Goal: Information Seeking & Learning: Learn about a topic

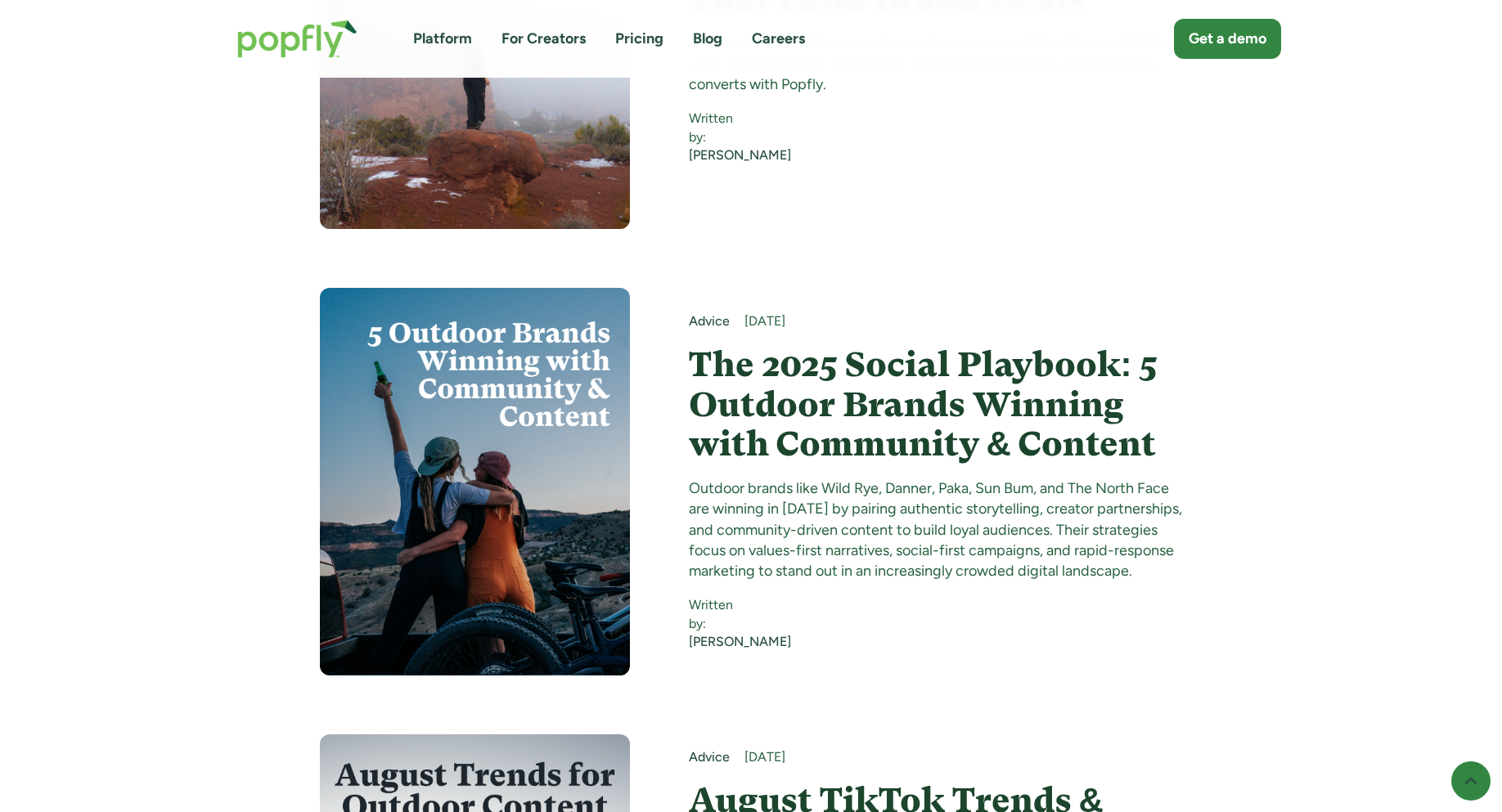
scroll to position [1727, 0]
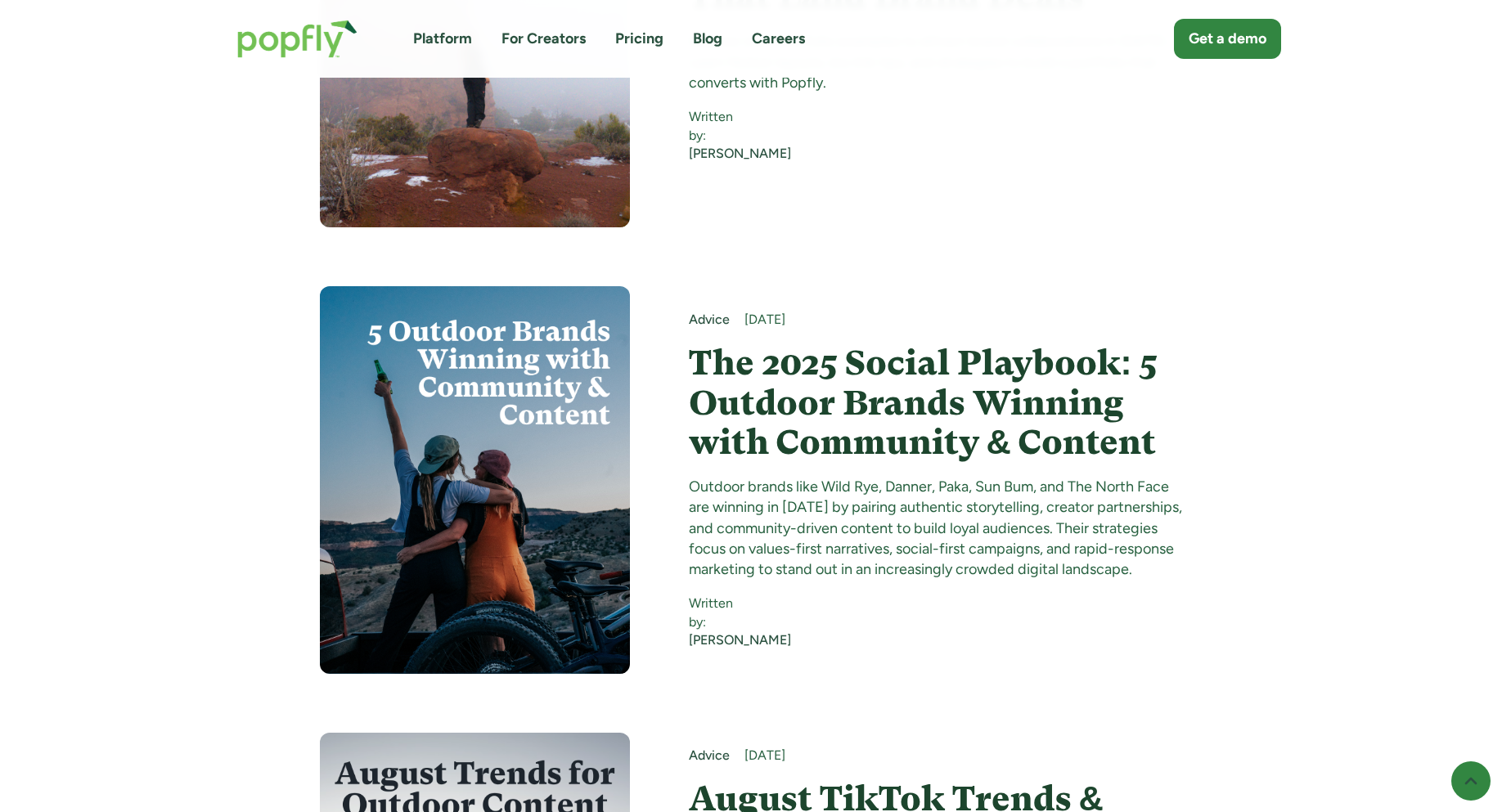
click at [831, 344] on h4 "The 2025 Social Playbook: 5 Outdoor Brands Winning with Community & Content" at bounding box center [935, 403] width 495 height 119
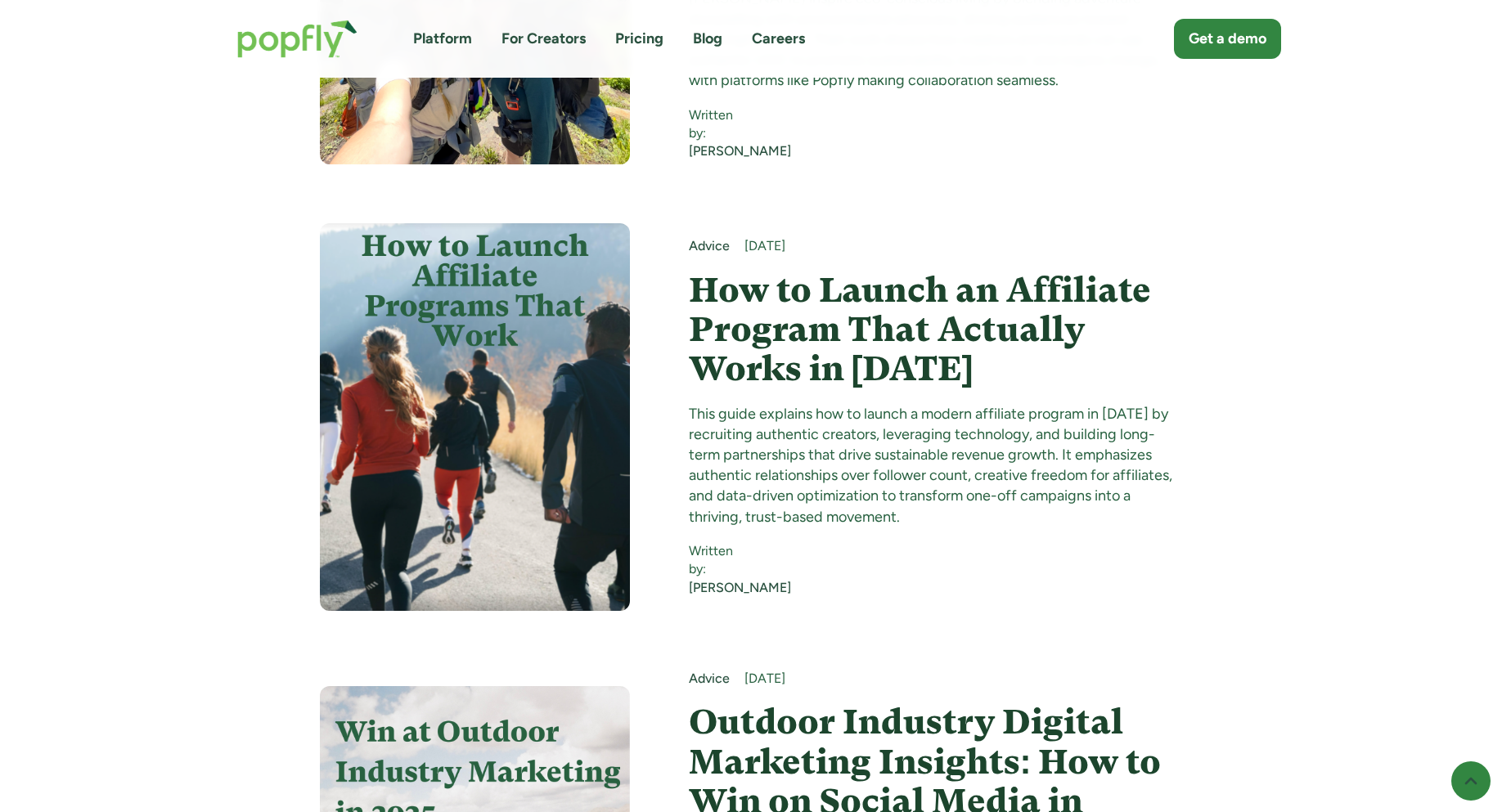
scroll to position [3579, 0]
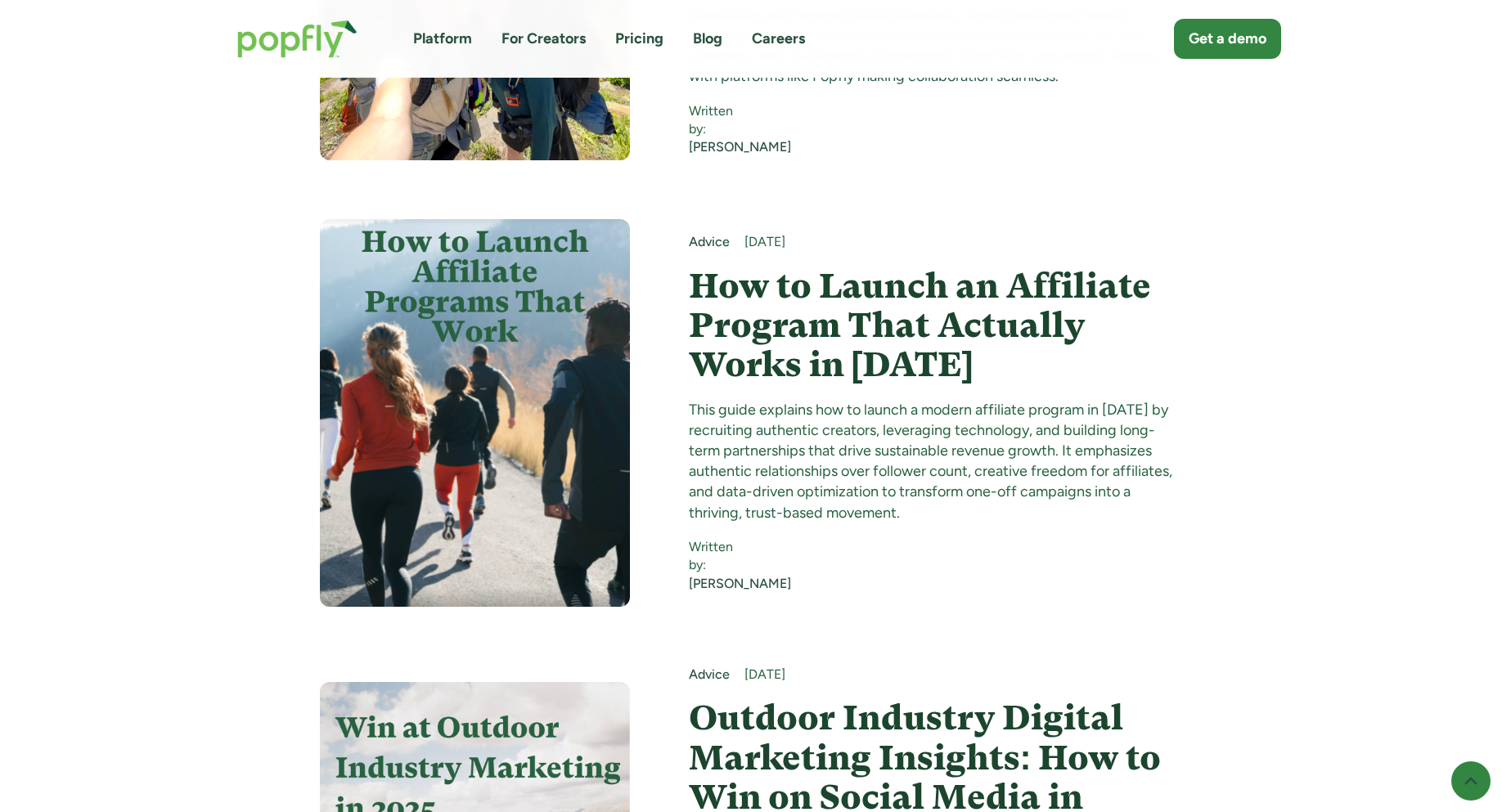
click at [836, 317] on h4 "How to Launch an Affiliate Program That Actually Works in 2025" at bounding box center [935, 326] width 495 height 119
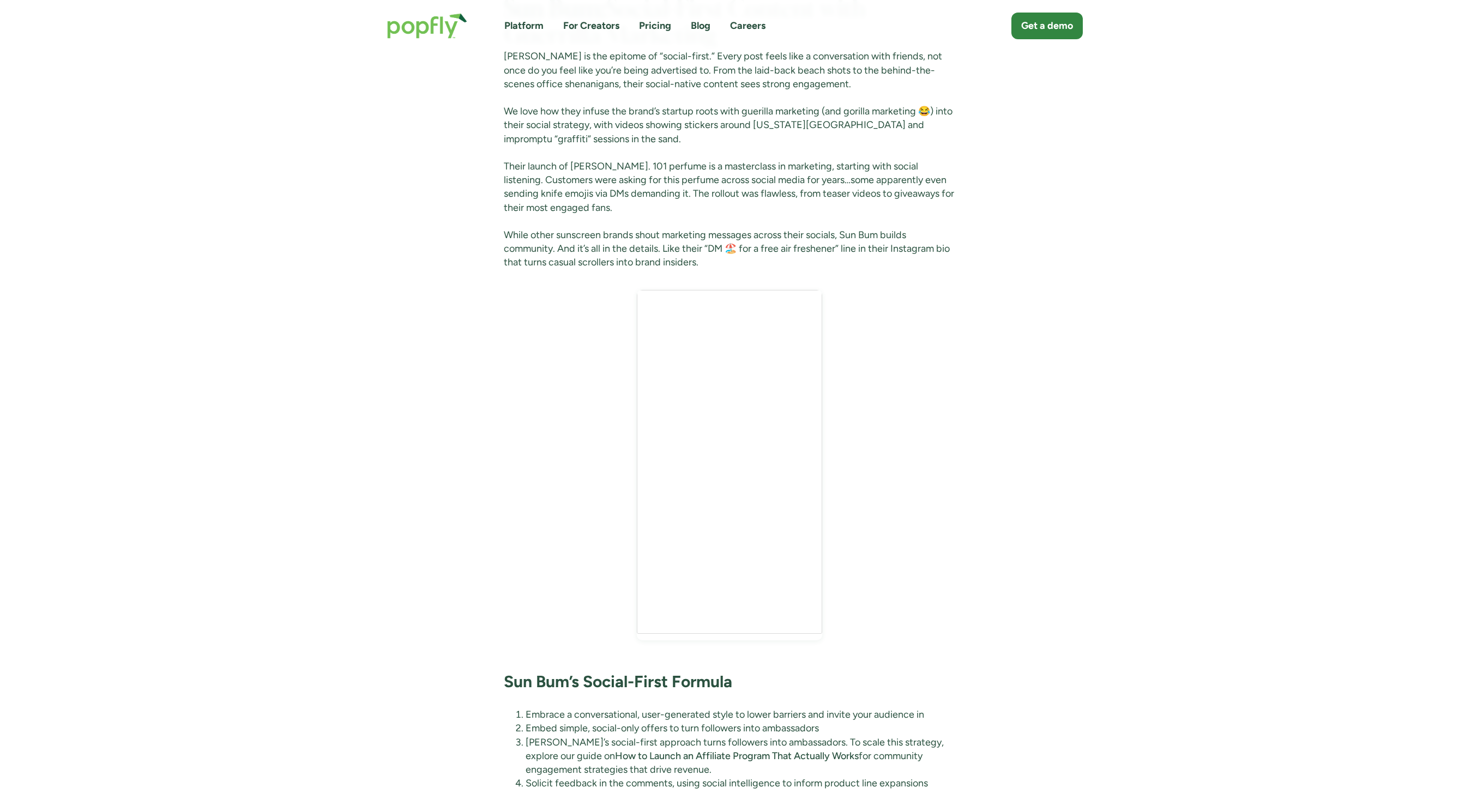
scroll to position [4095, 0]
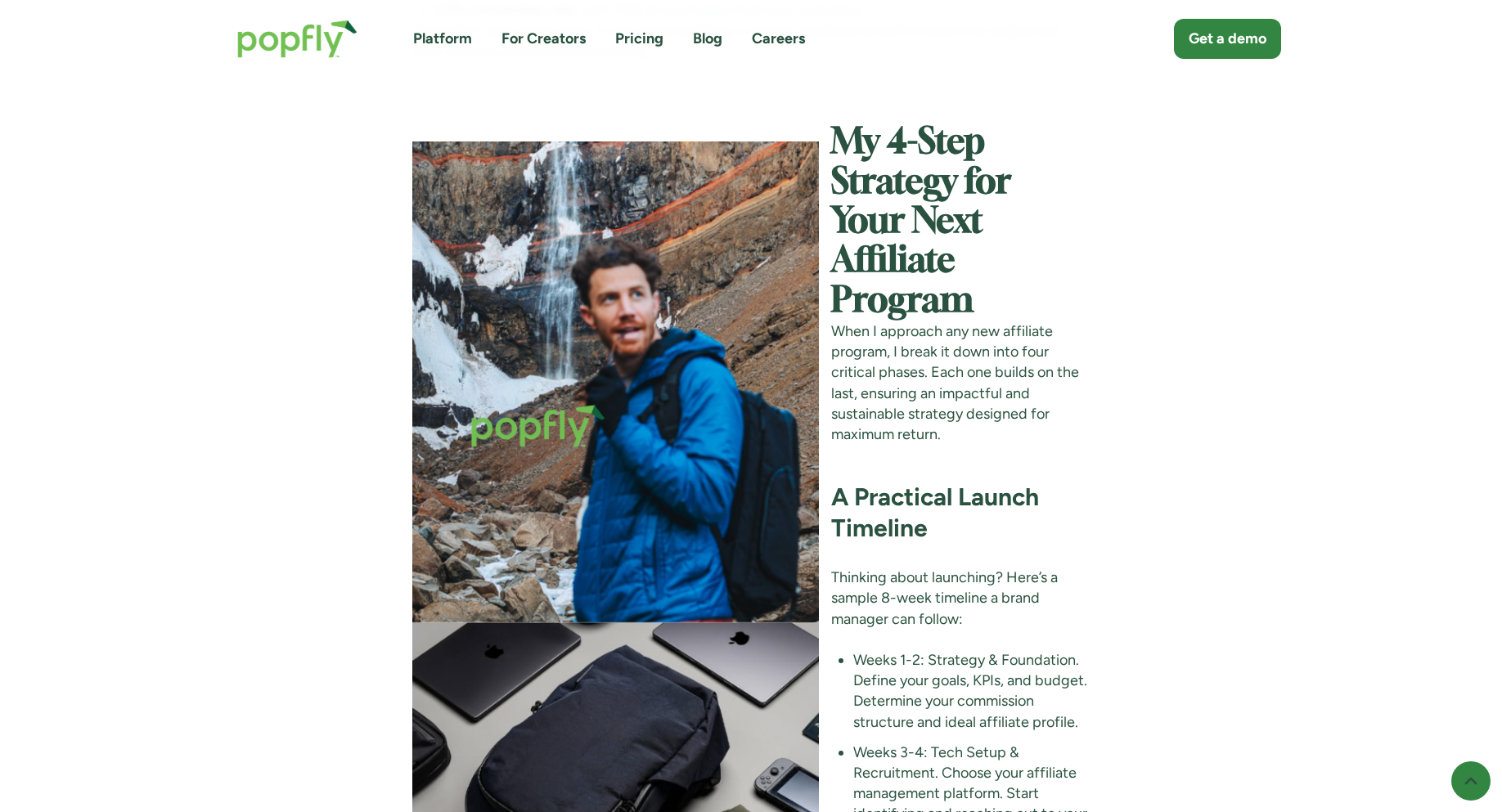
scroll to position [3369, 0]
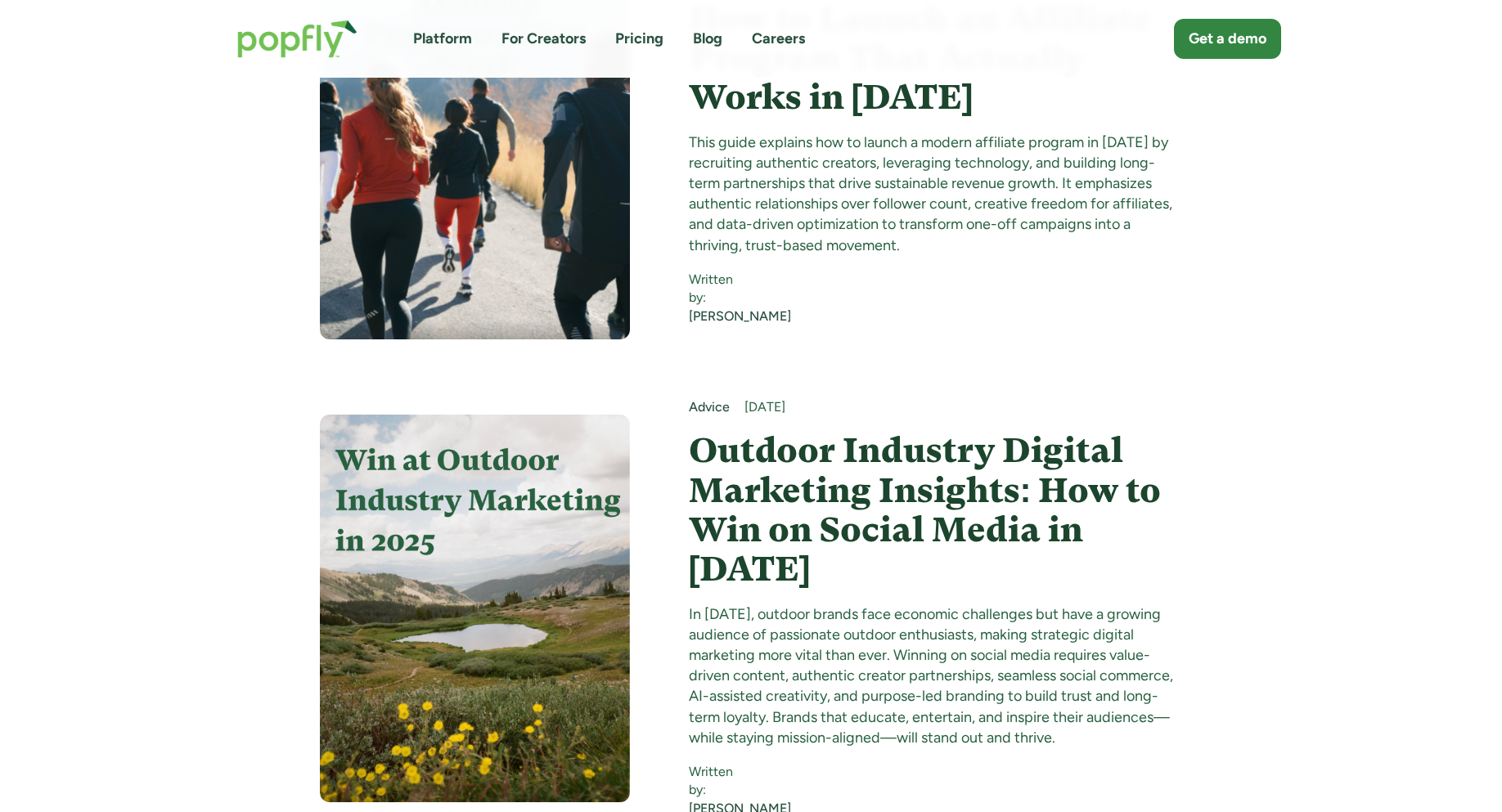
scroll to position [3967, 0]
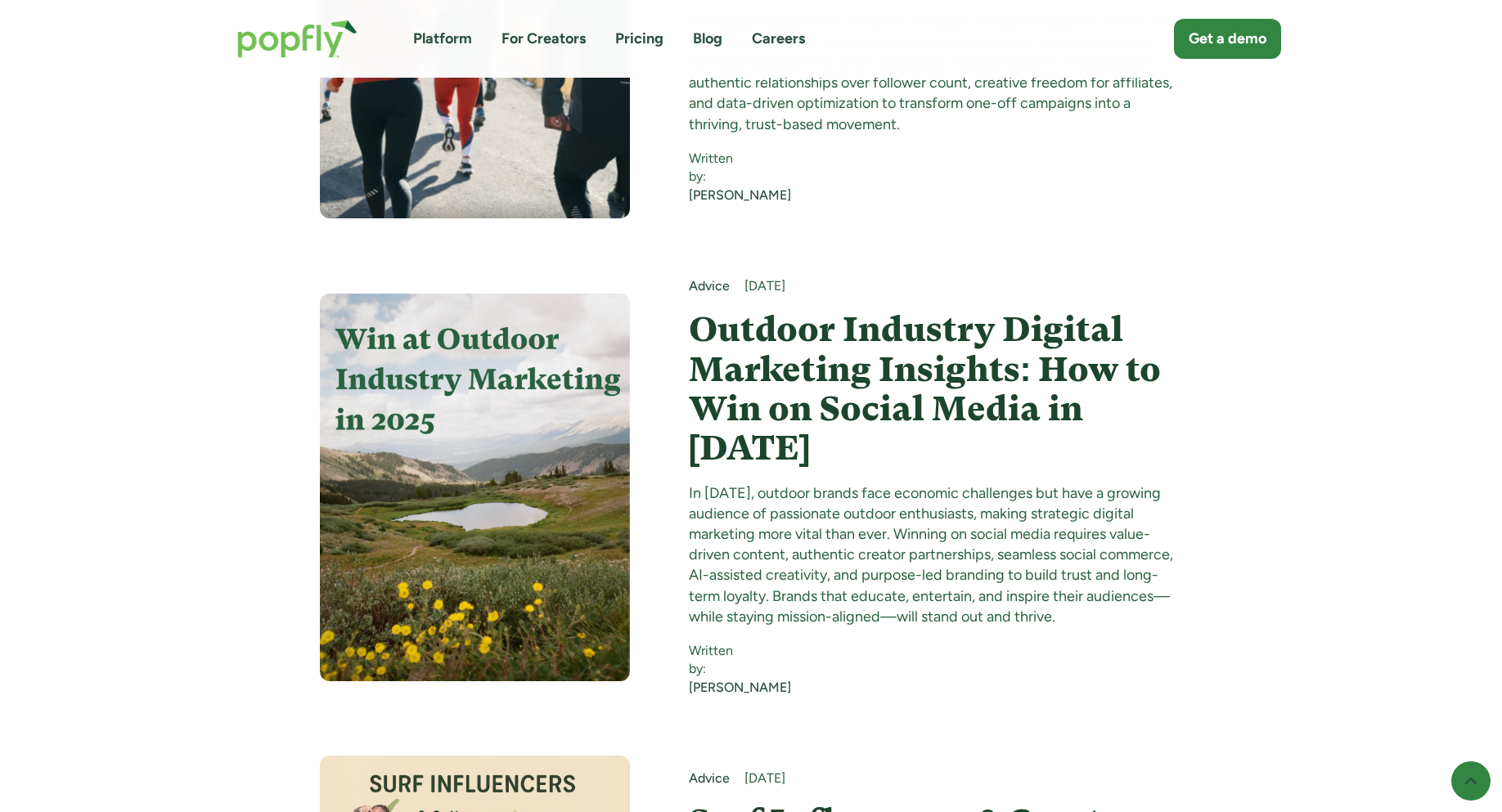
click at [899, 310] on h4 "Outdoor Industry Digital Marketing Insights: How to Win on Social Media in [DAT…" at bounding box center [935, 389] width 495 height 157
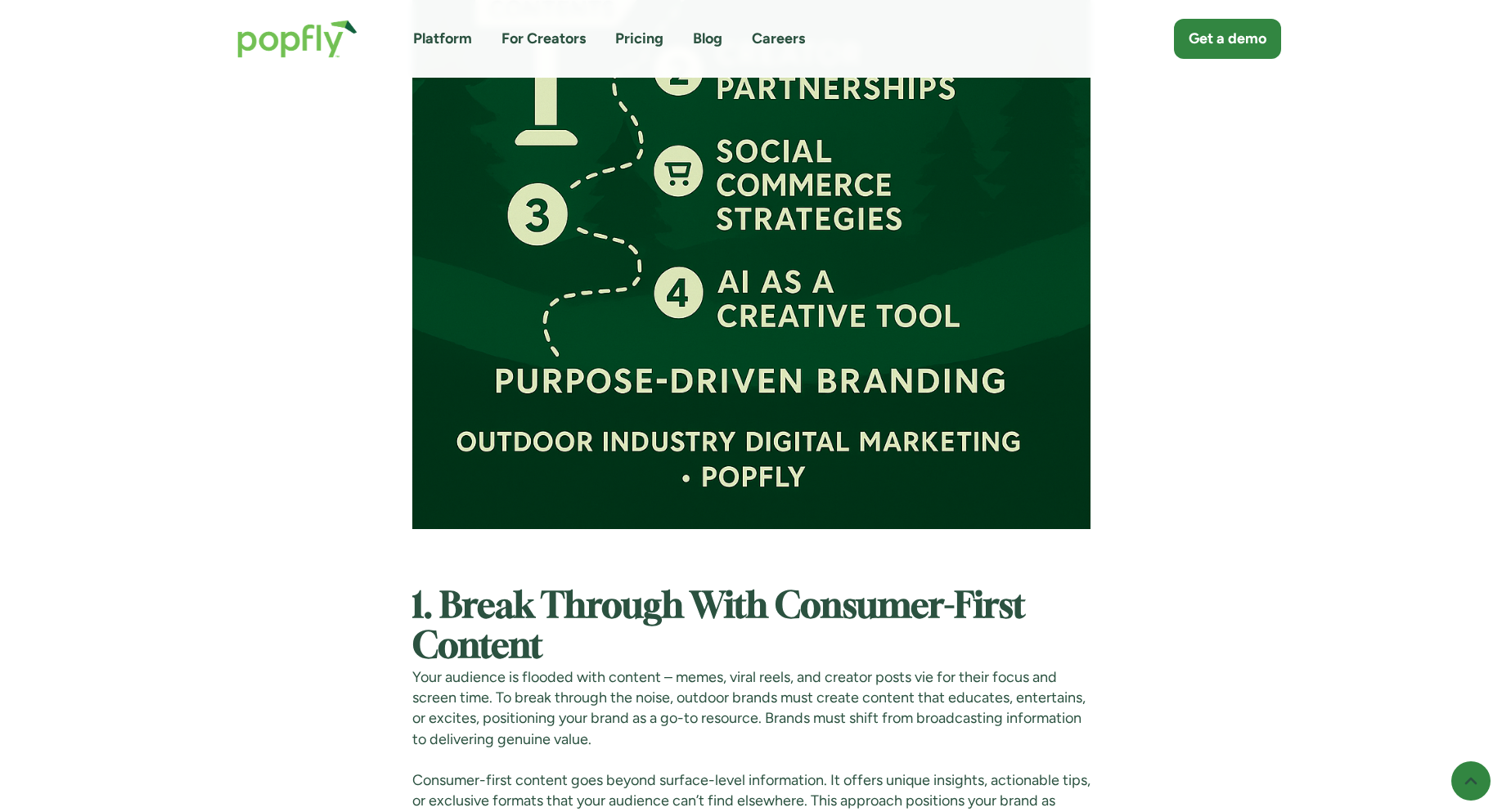
scroll to position [2255, 0]
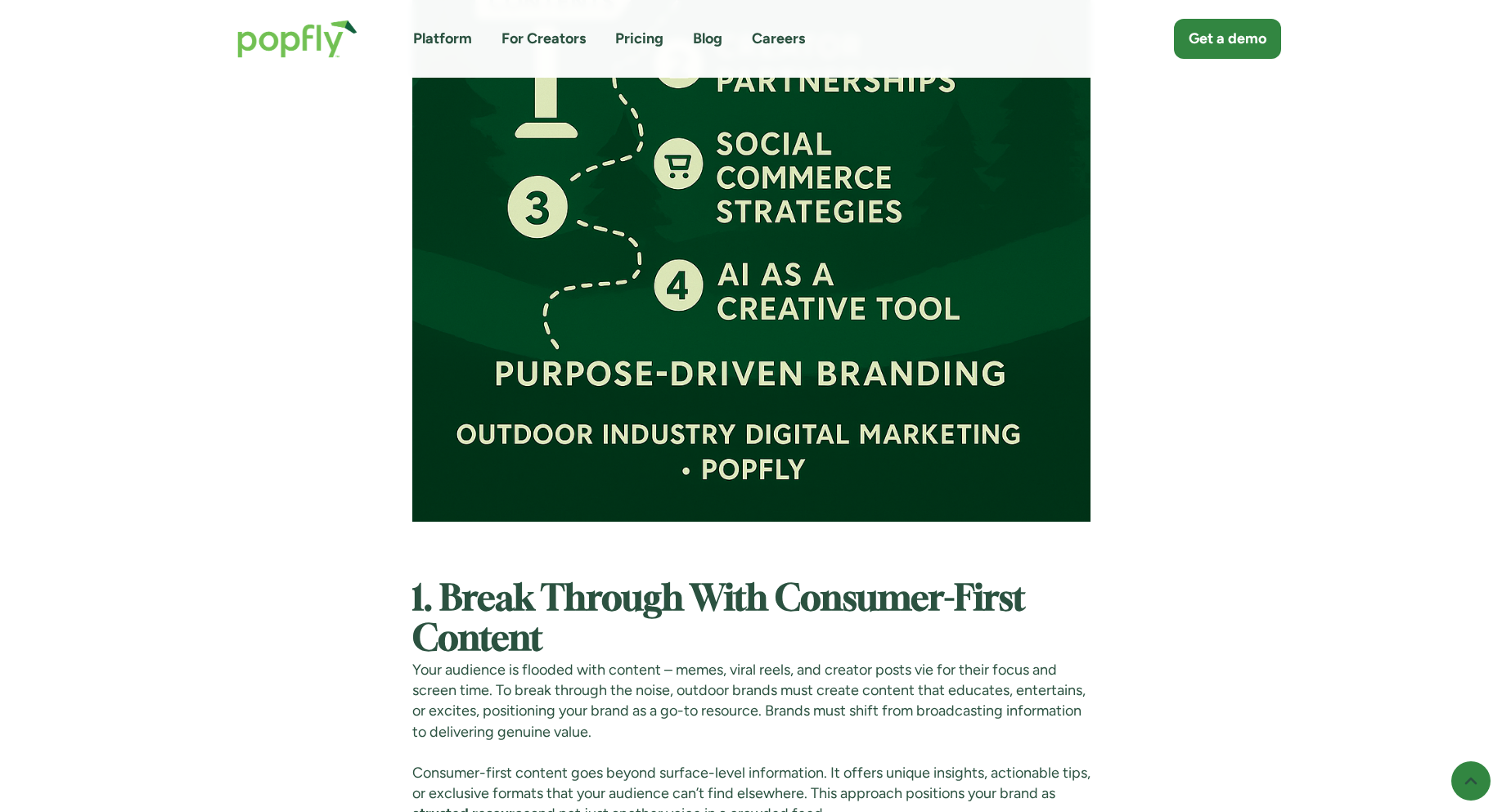
drag, startPoint x: 778, startPoint y: 389, endPoint x: 1162, endPoint y: 19, distance: 533.3
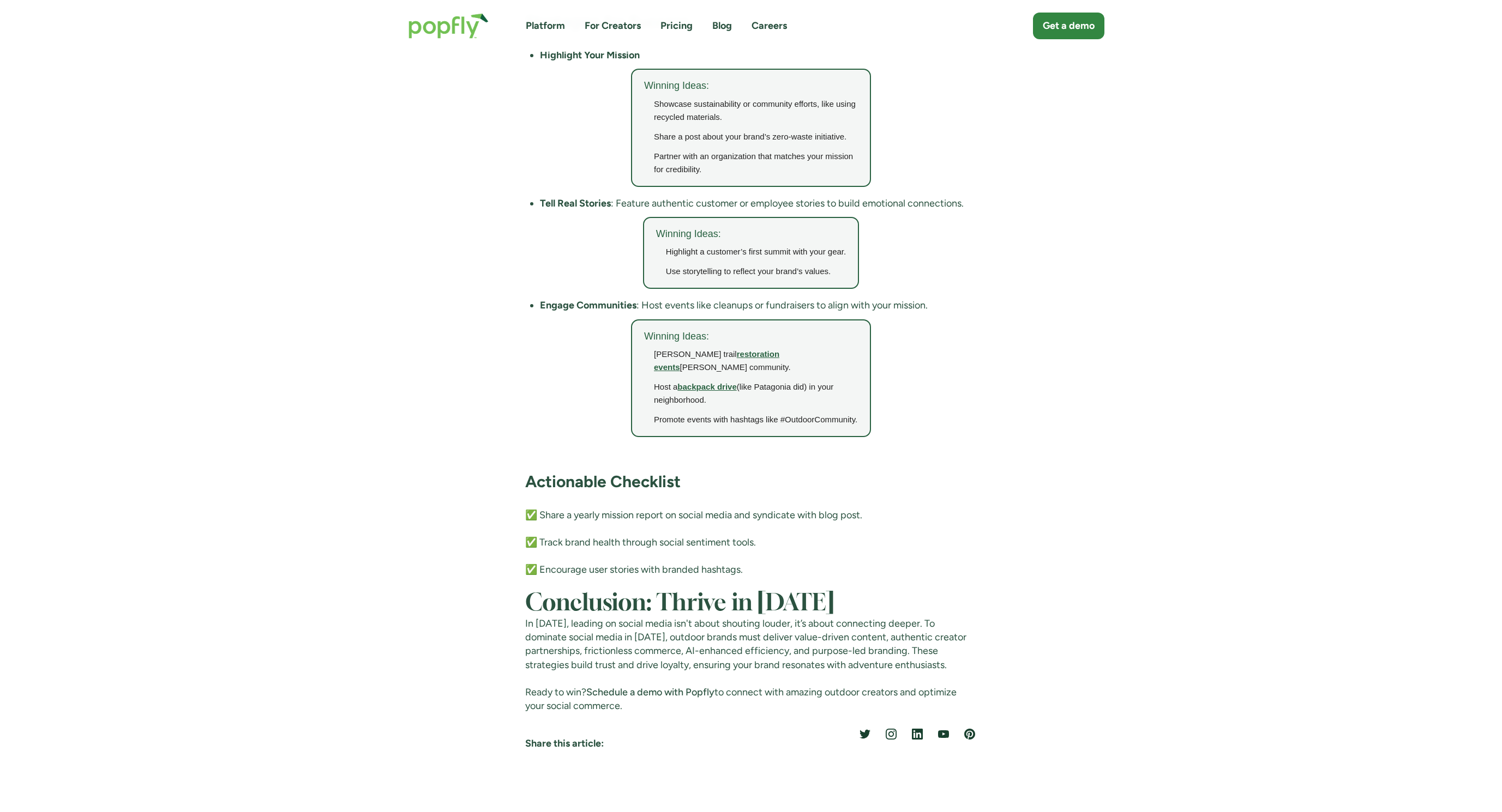
scroll to position [5001, 0]
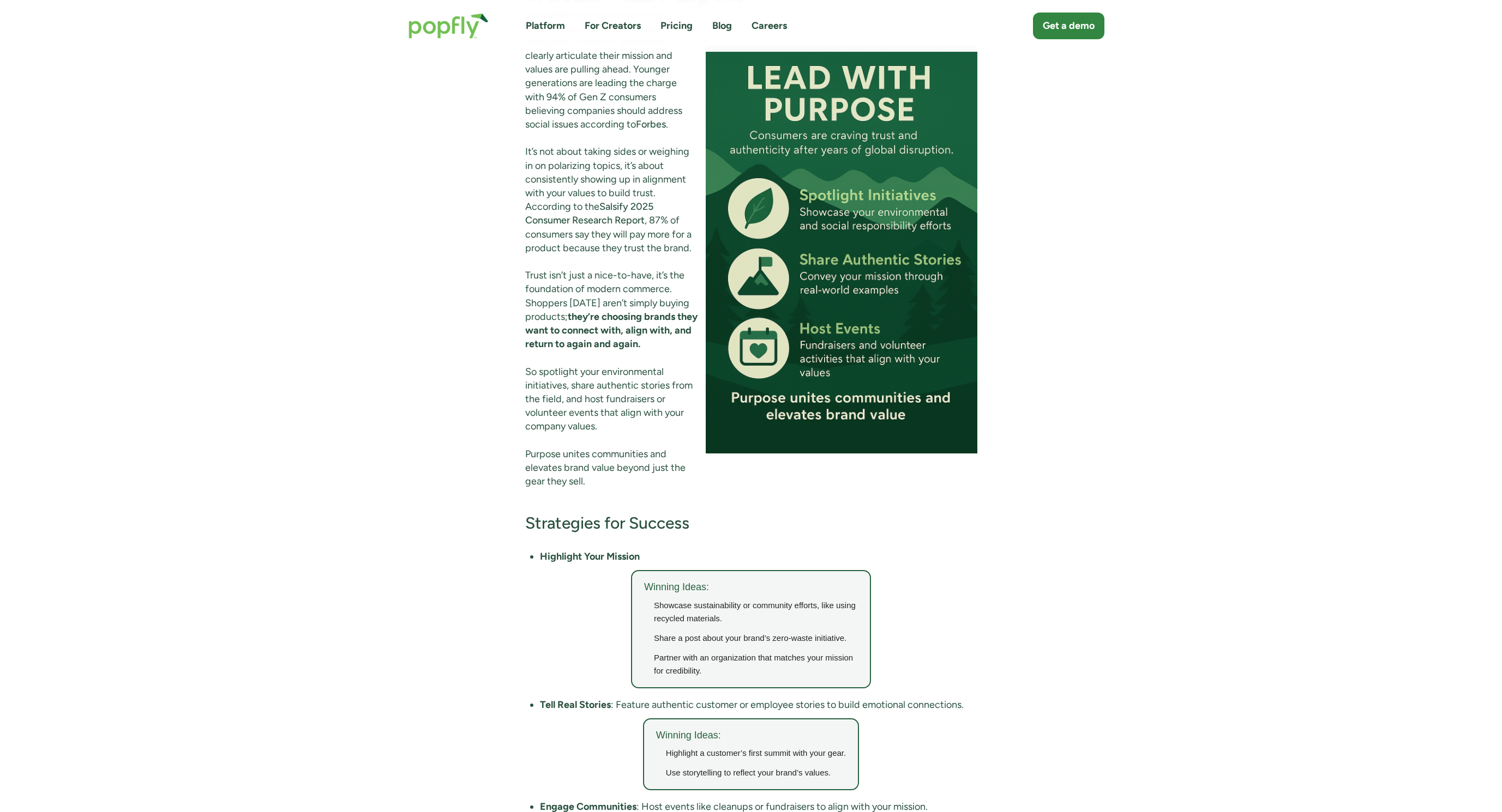
click at [718, 443] on img at bounding box center [841, 250] width 271 height 406
drag, startPoint x: 640, startPoint y: 580, endPoint x: 803, endPoint y: 641, distance: 174.0
click at [805, 541] on div "Winning Ideas: Showcase sustainability or community efforts, like using recycle…" at bounding box center [751, 629] width 240 height 118
click at [803, 541] on li "Share a post about your brand’s zero-waste initiative." at bounding box center [755, 638] width 204 height 13
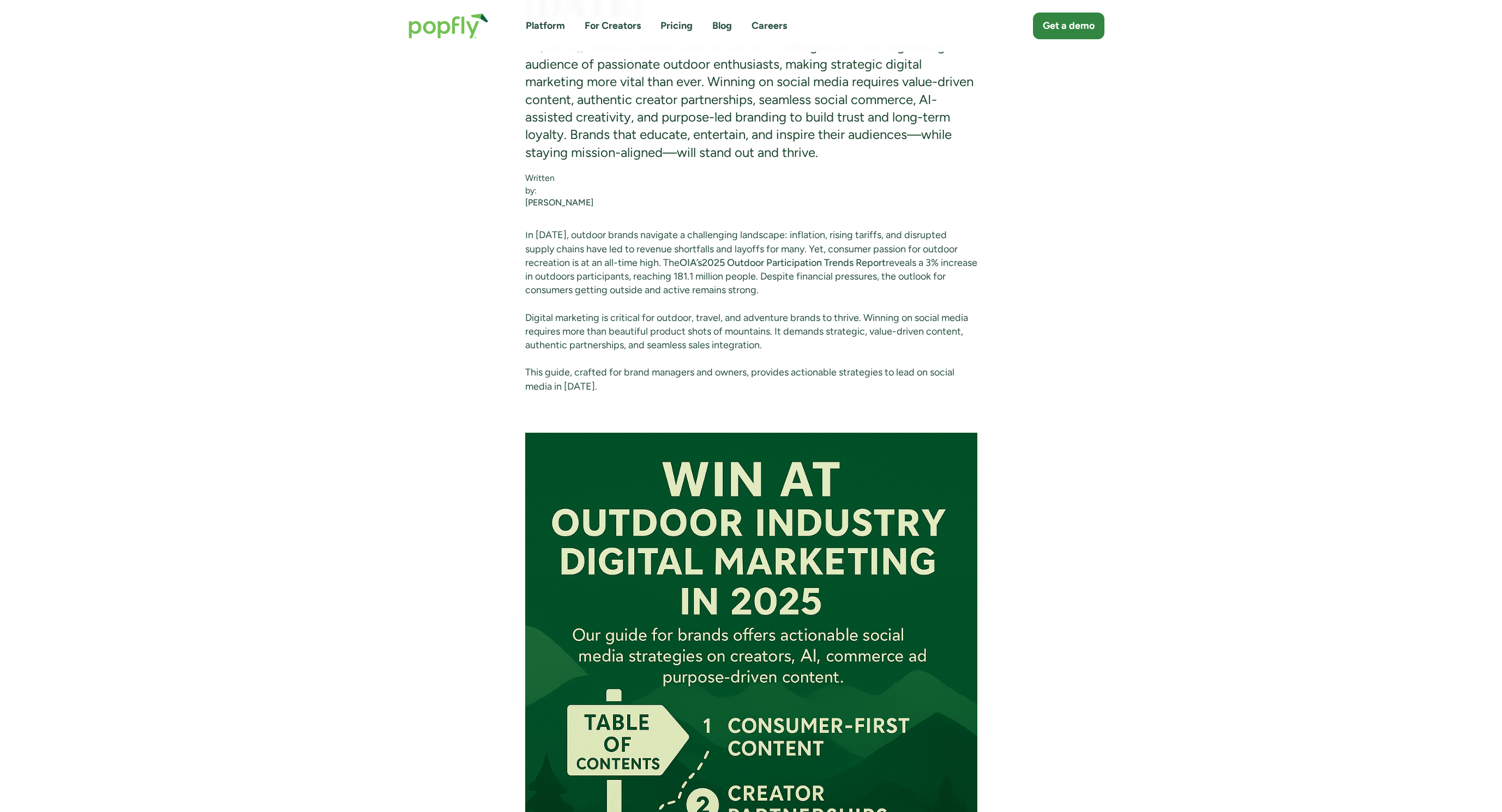
scroll to position [0, 0]
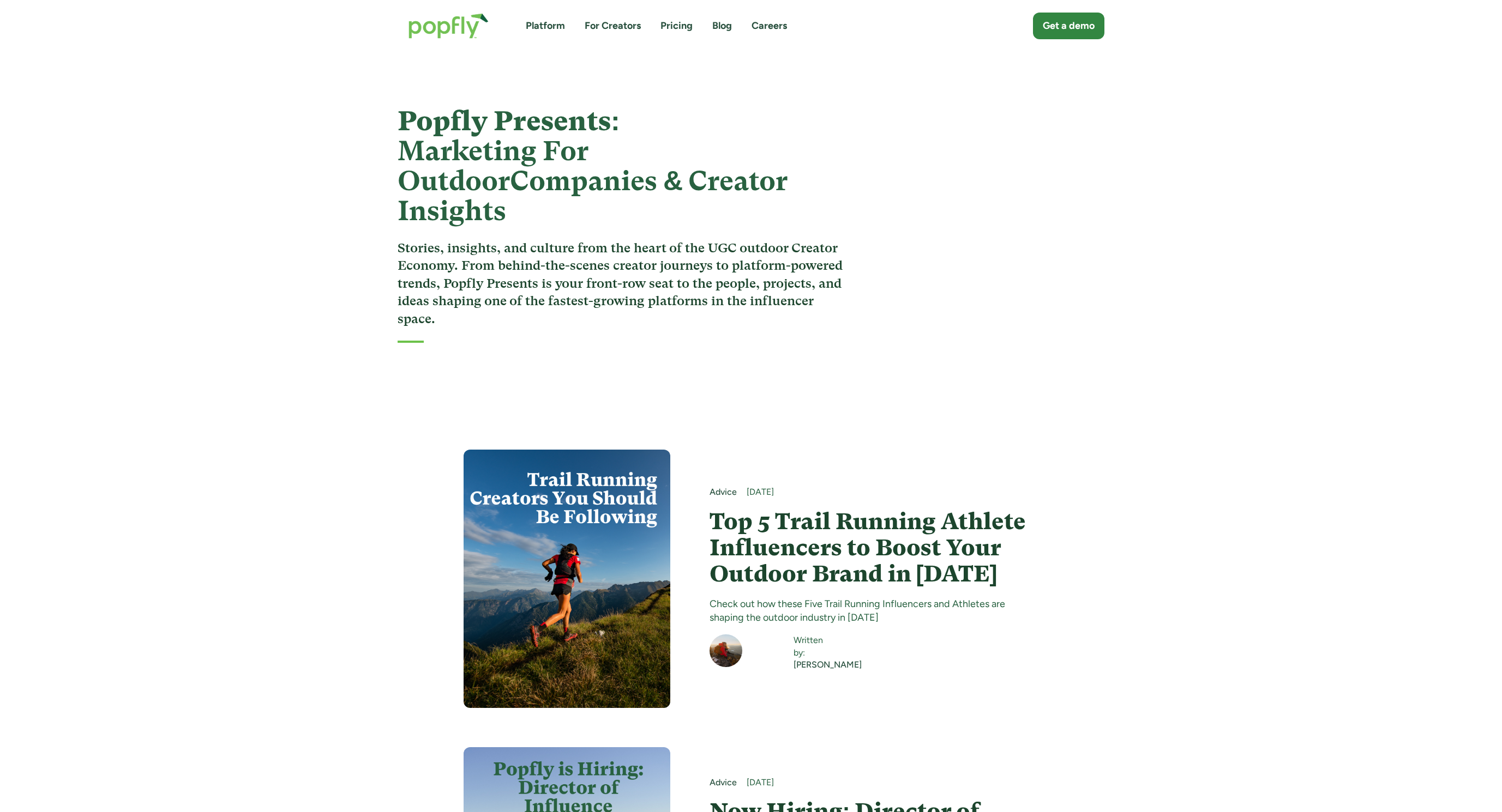
click at [558, 452] on img at bounding box center [567, 579] width 207 height 259
click at [848, 535] on h4 "Top 5 Trail Running Athlete Influencers to Boost Your Outdoor Brand in [DATE]" at bounding box center [874, 548] width 330 height 79
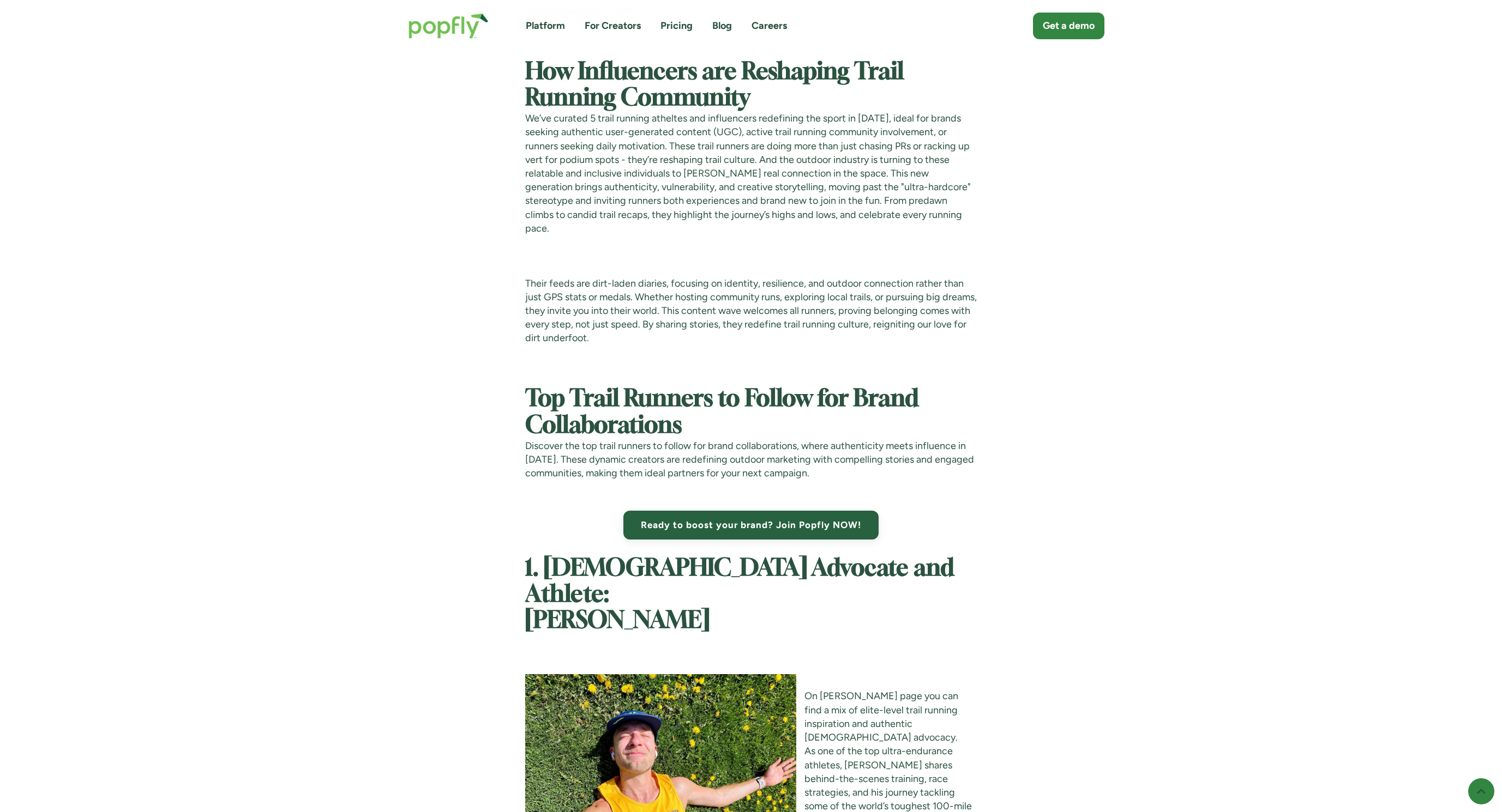
scroll to position [2482, 0]
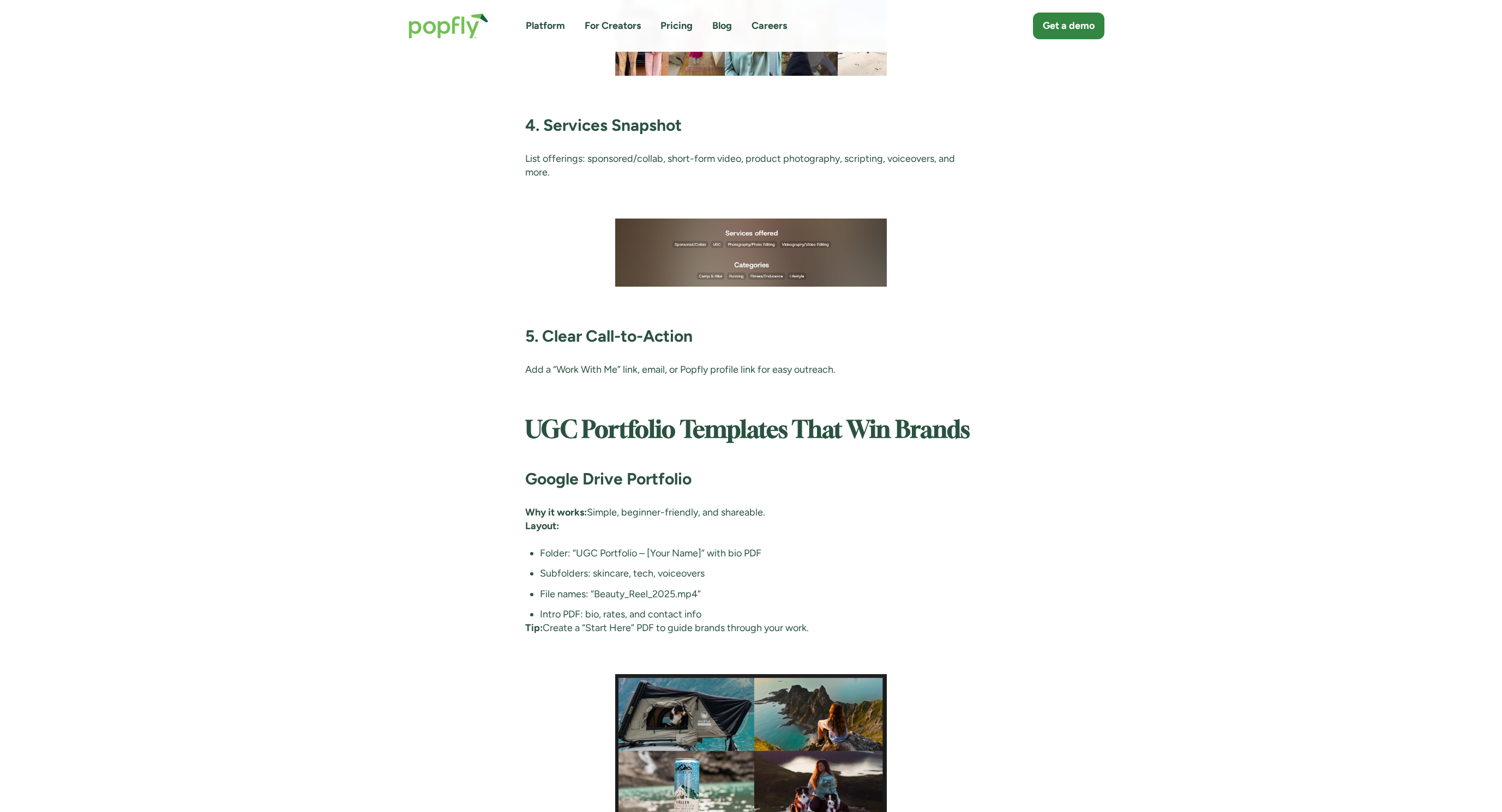
scroll to position [3471, 0]
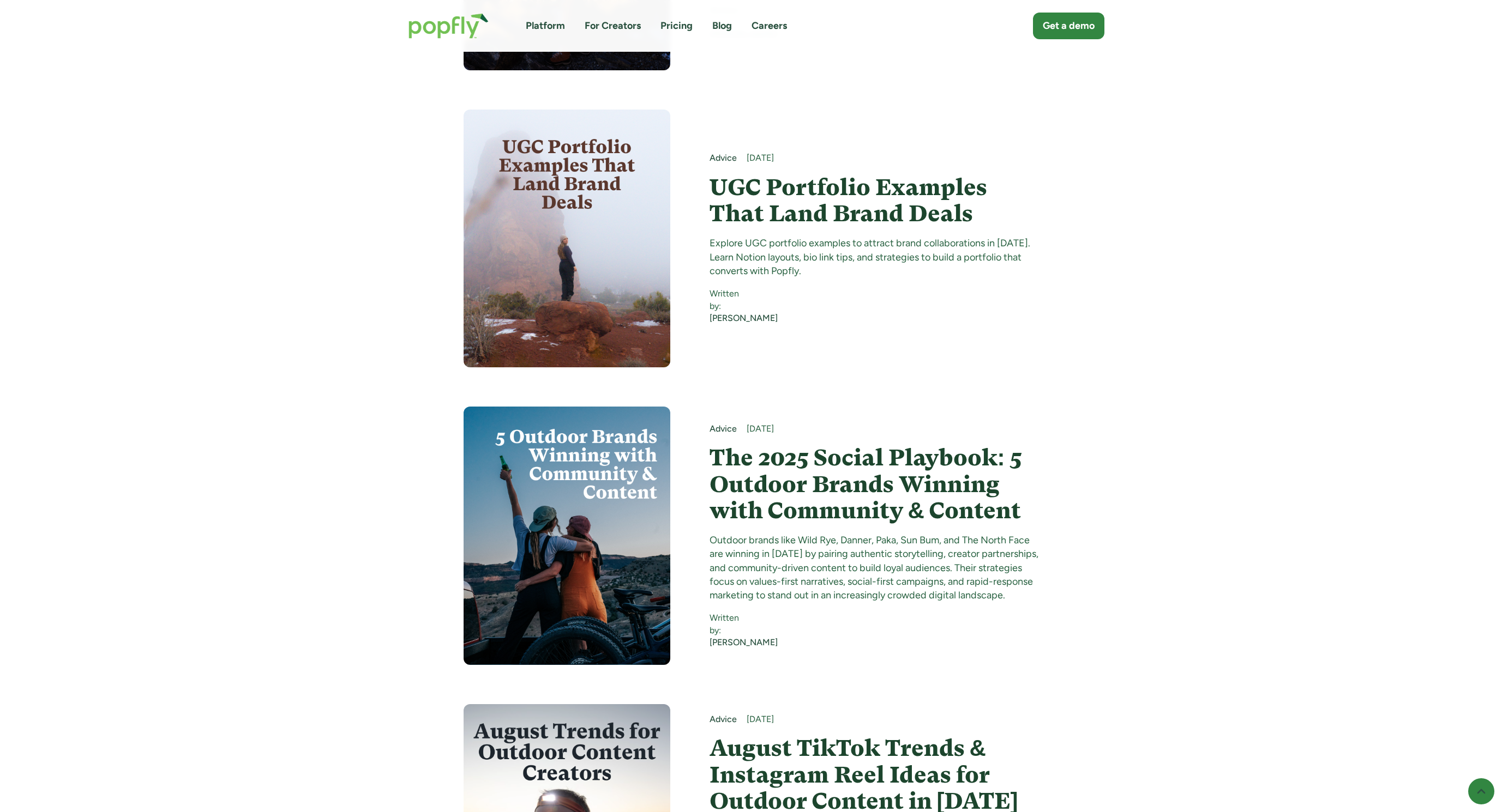
scroll to position [956, 0]
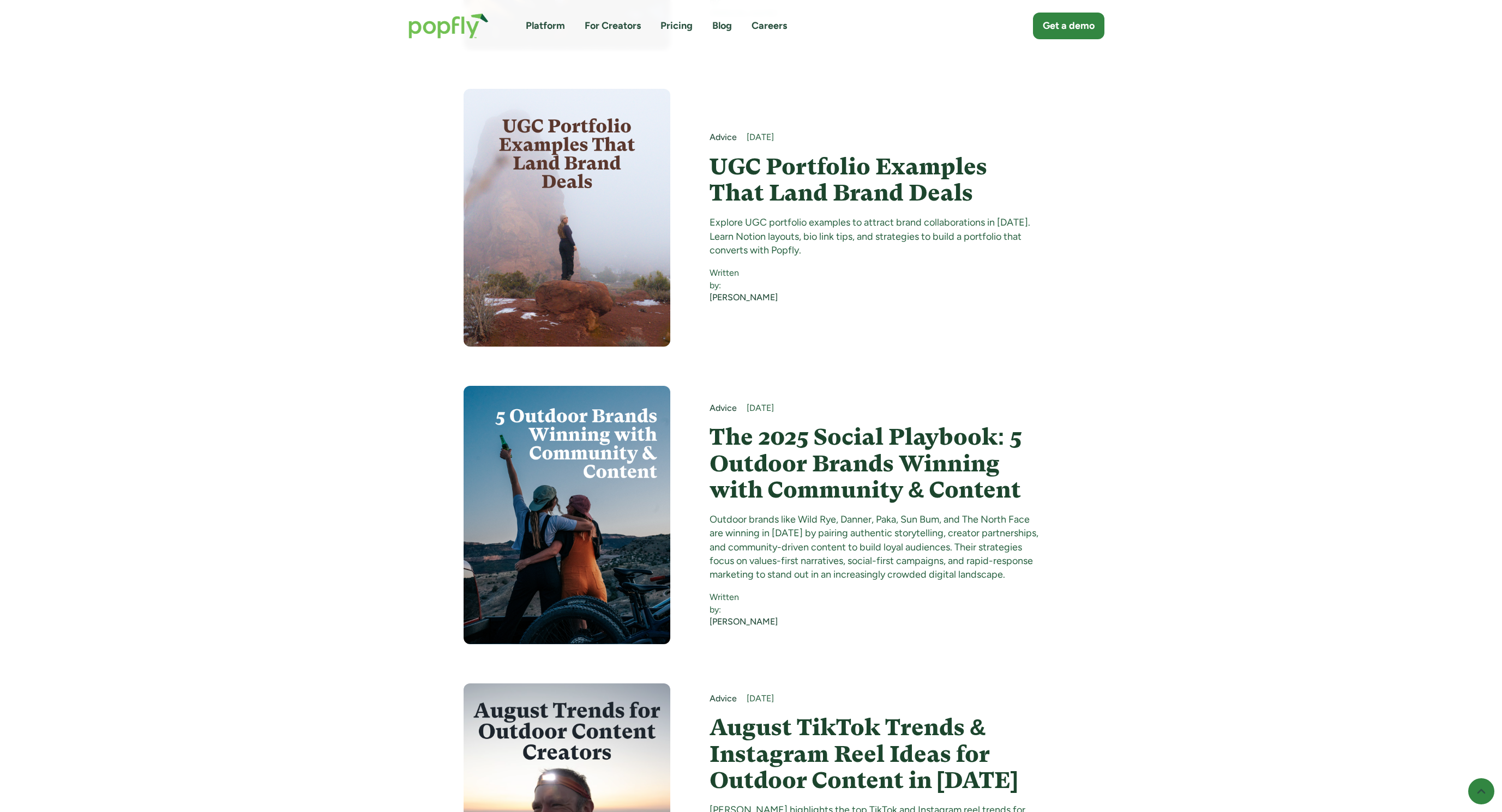
click at [860, 424] on h4 "The 2025 Social Playbook: 5 Outdoor Brands Winning with Community & Content" at bounding box center [874, 464] width 330 height 79
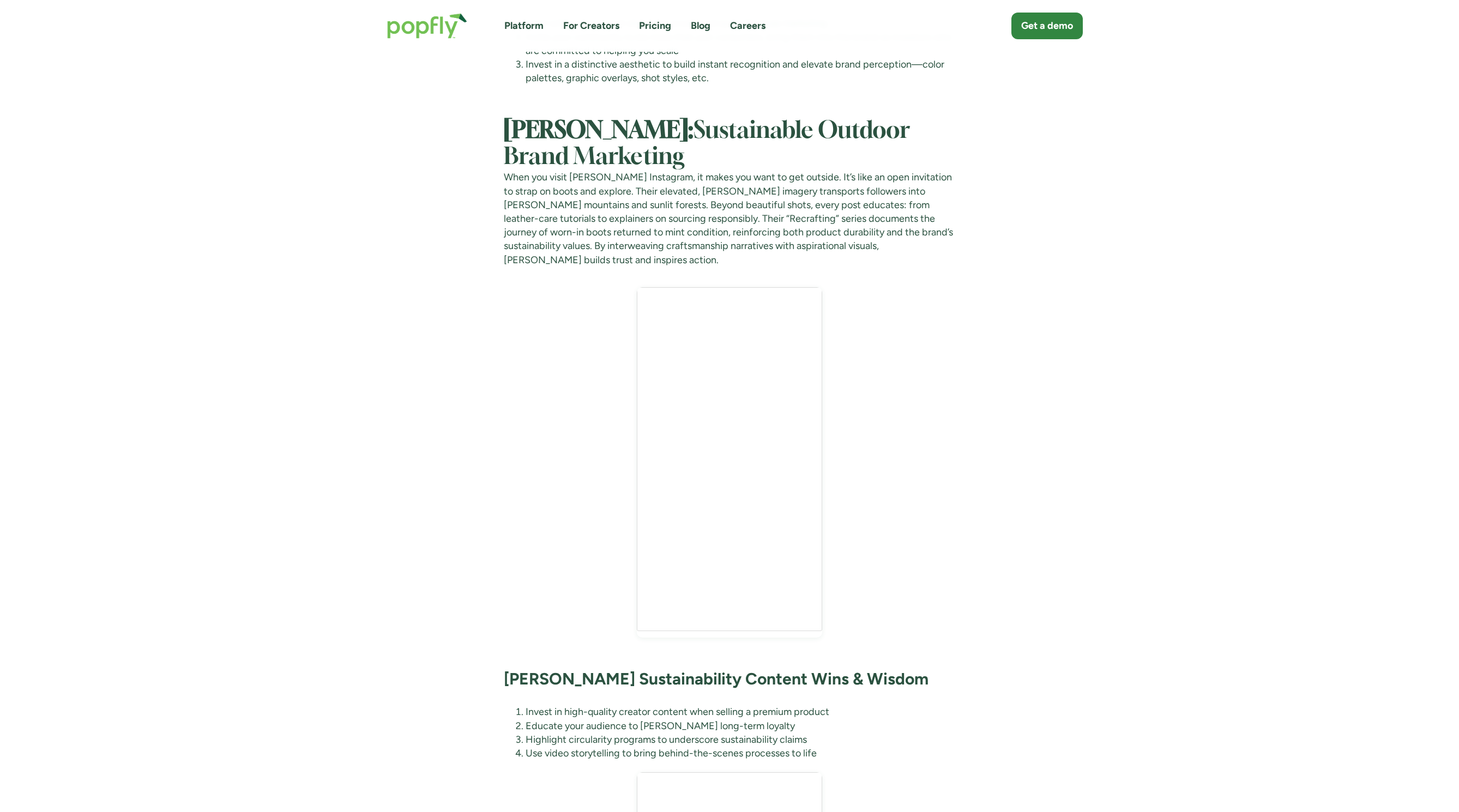
scroll to position [2165, 0]
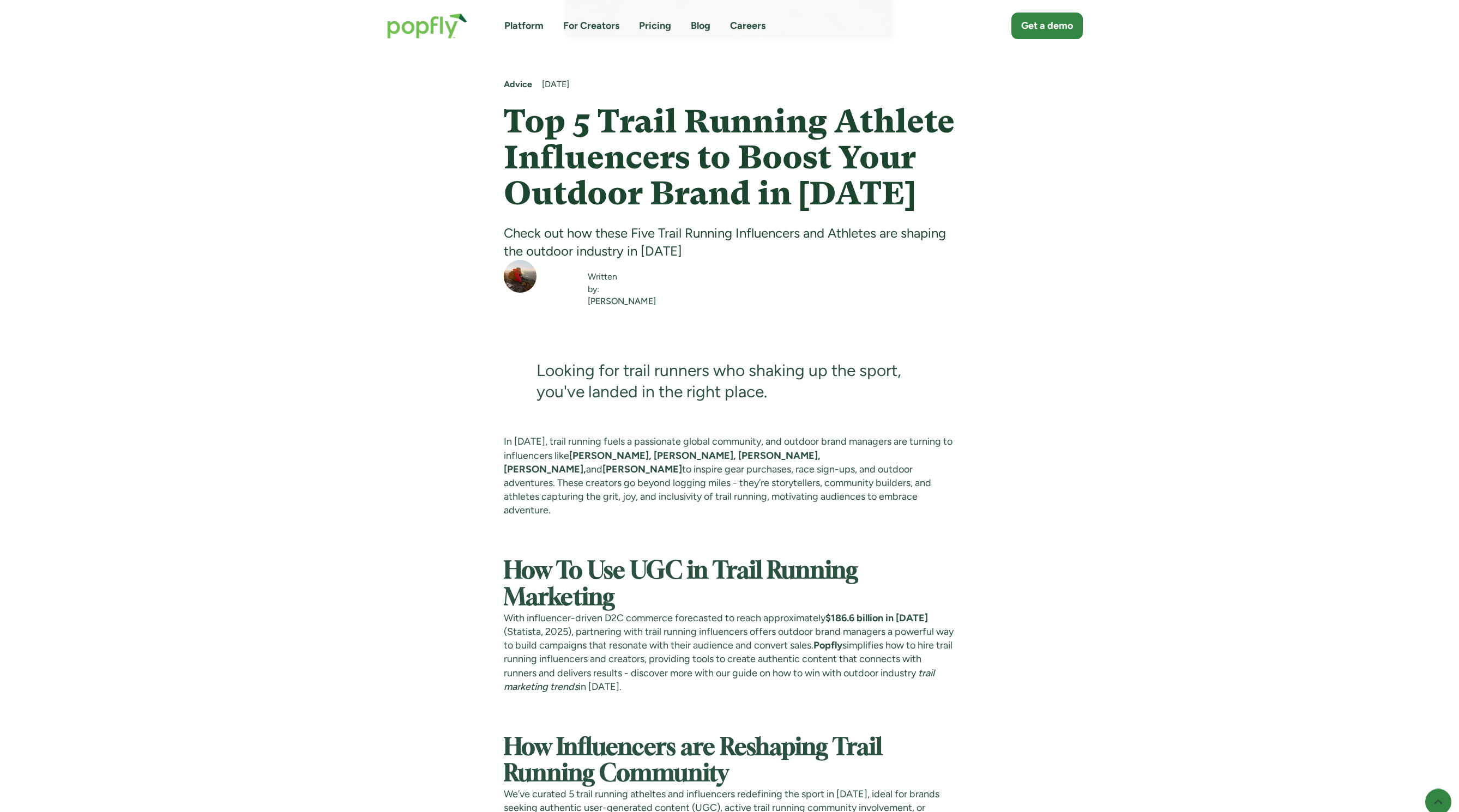
scroll to position [542, 0]
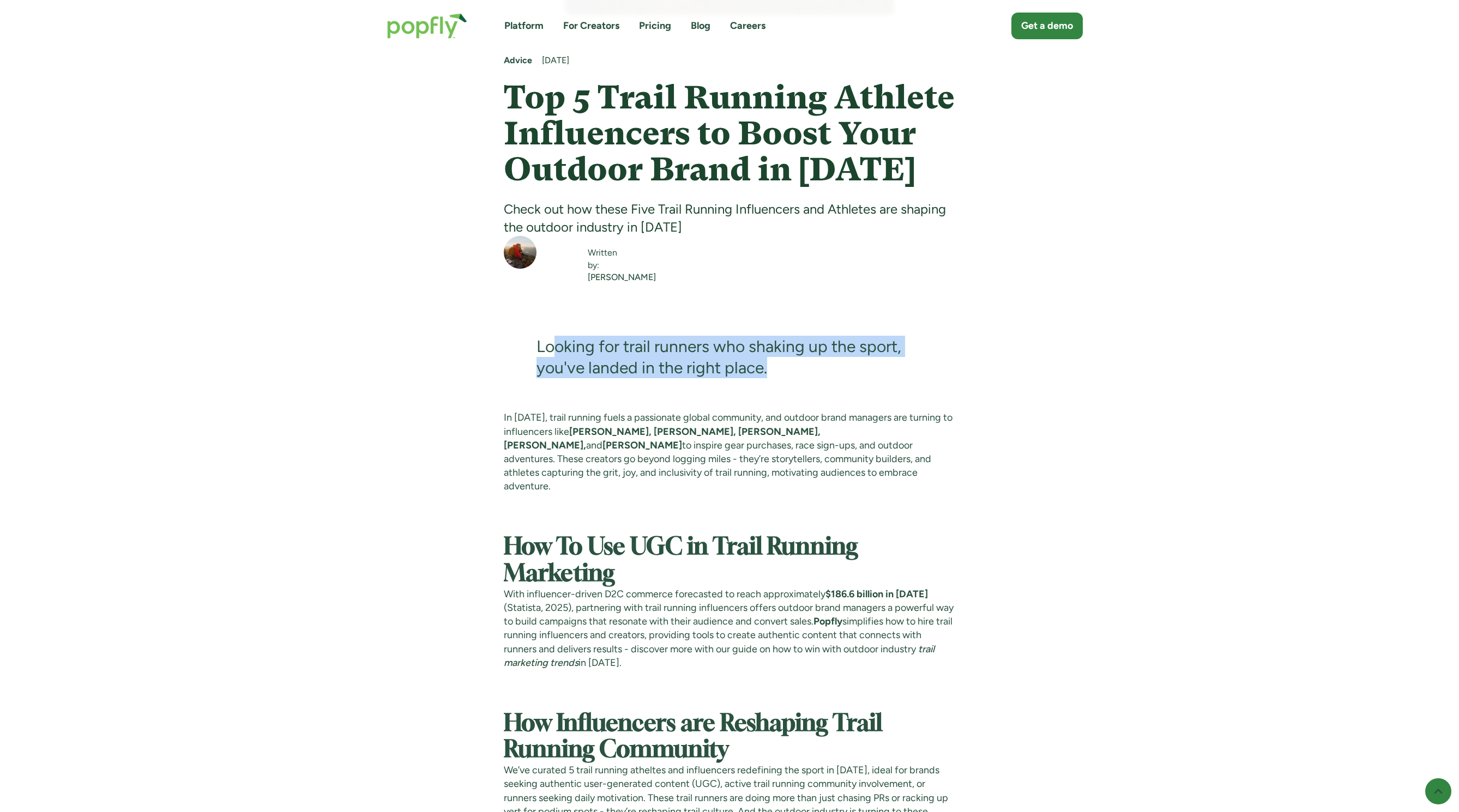
drag, startPoint x: 550, startPoint y: 340, endPoint x: 763, endPoint y: 392, distance: 219.3
click at [763, 392] on blockquote "Looking for trail runners who shaking up the sport, you've landed in the right …" at bounding box center [730, 357] width 452 height 108
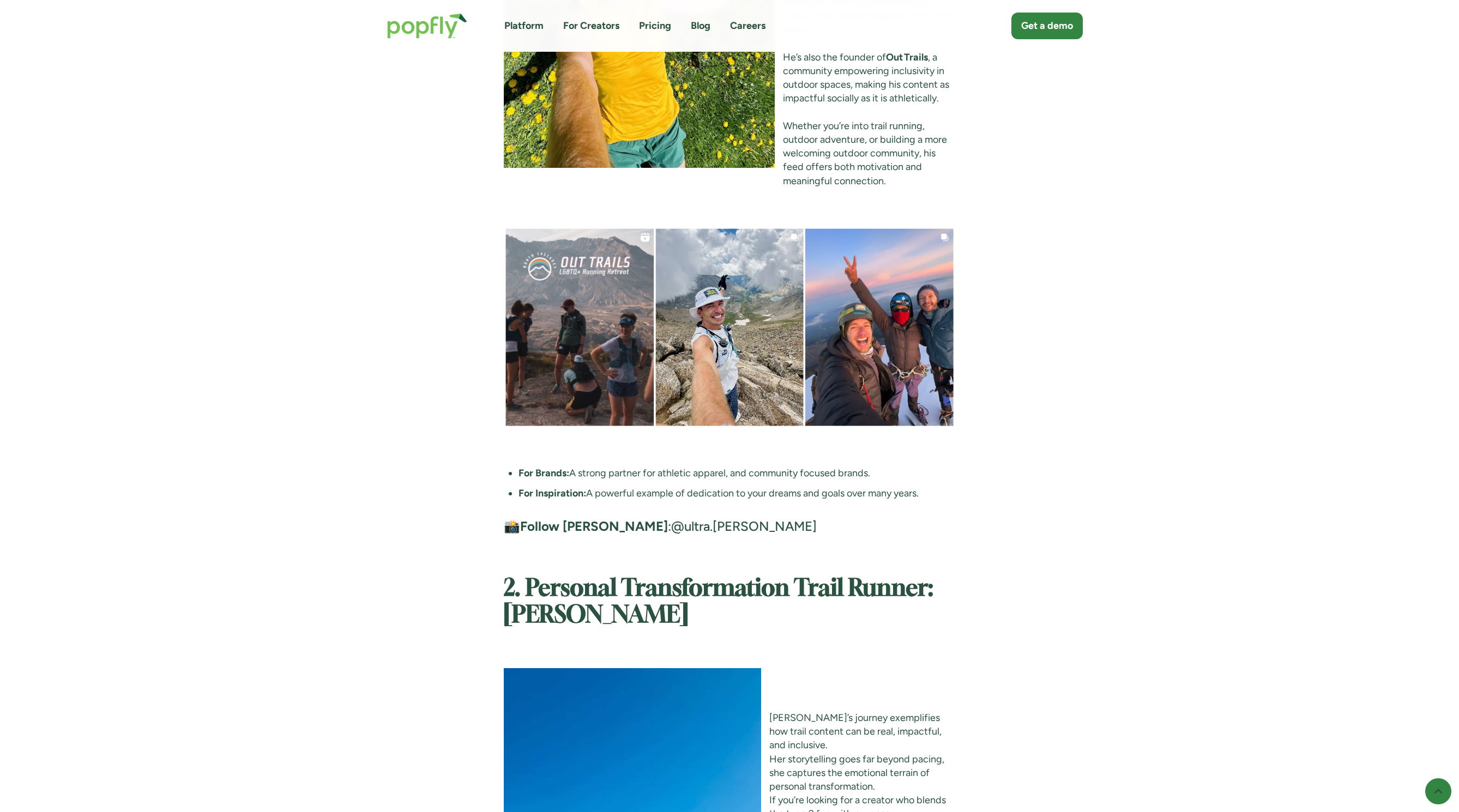
scroll to position [1989, 0]
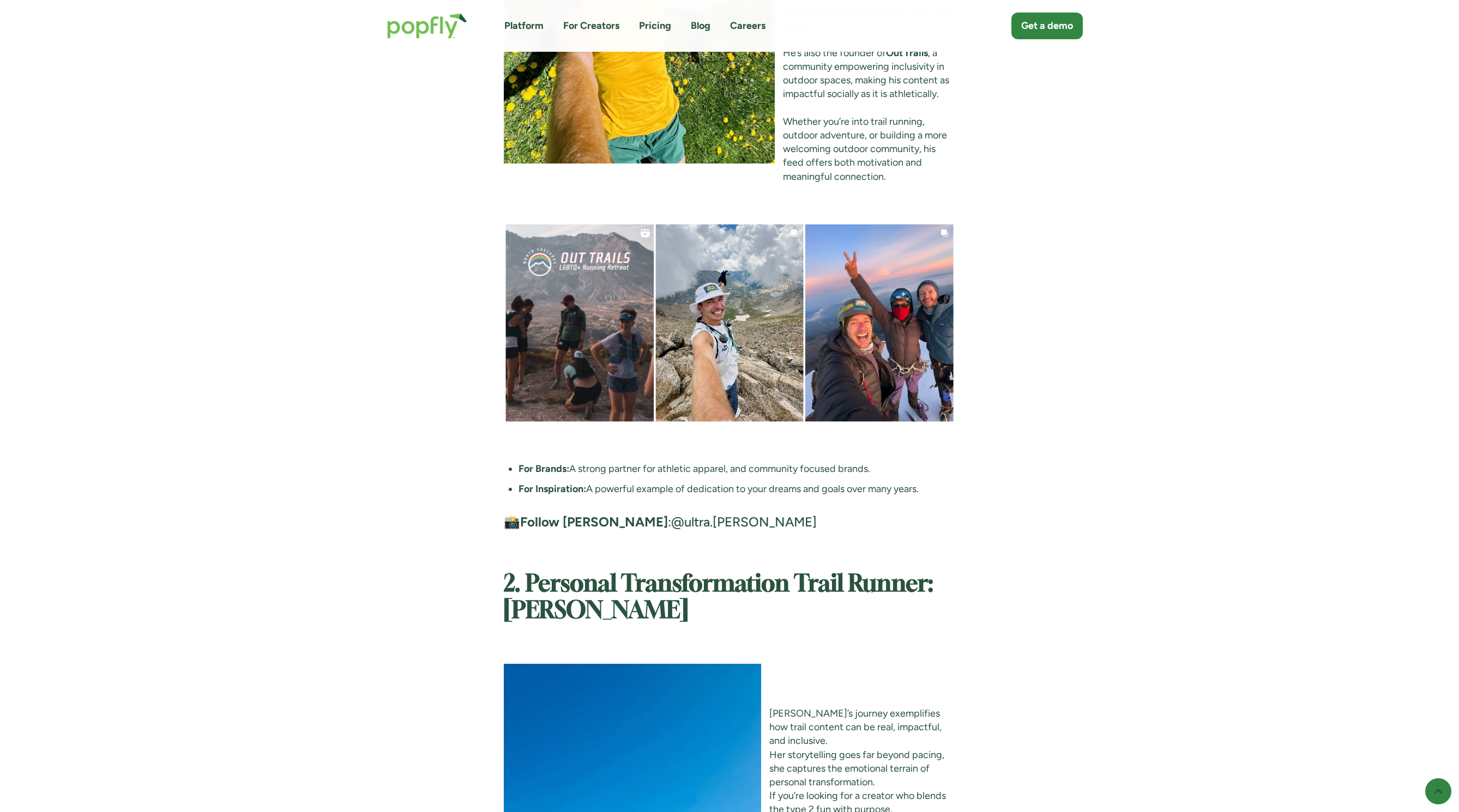
click at [671, 514] on link "@ultra.[PERSON_NAME]" at bounding box center [744, 521] width 145 height 16
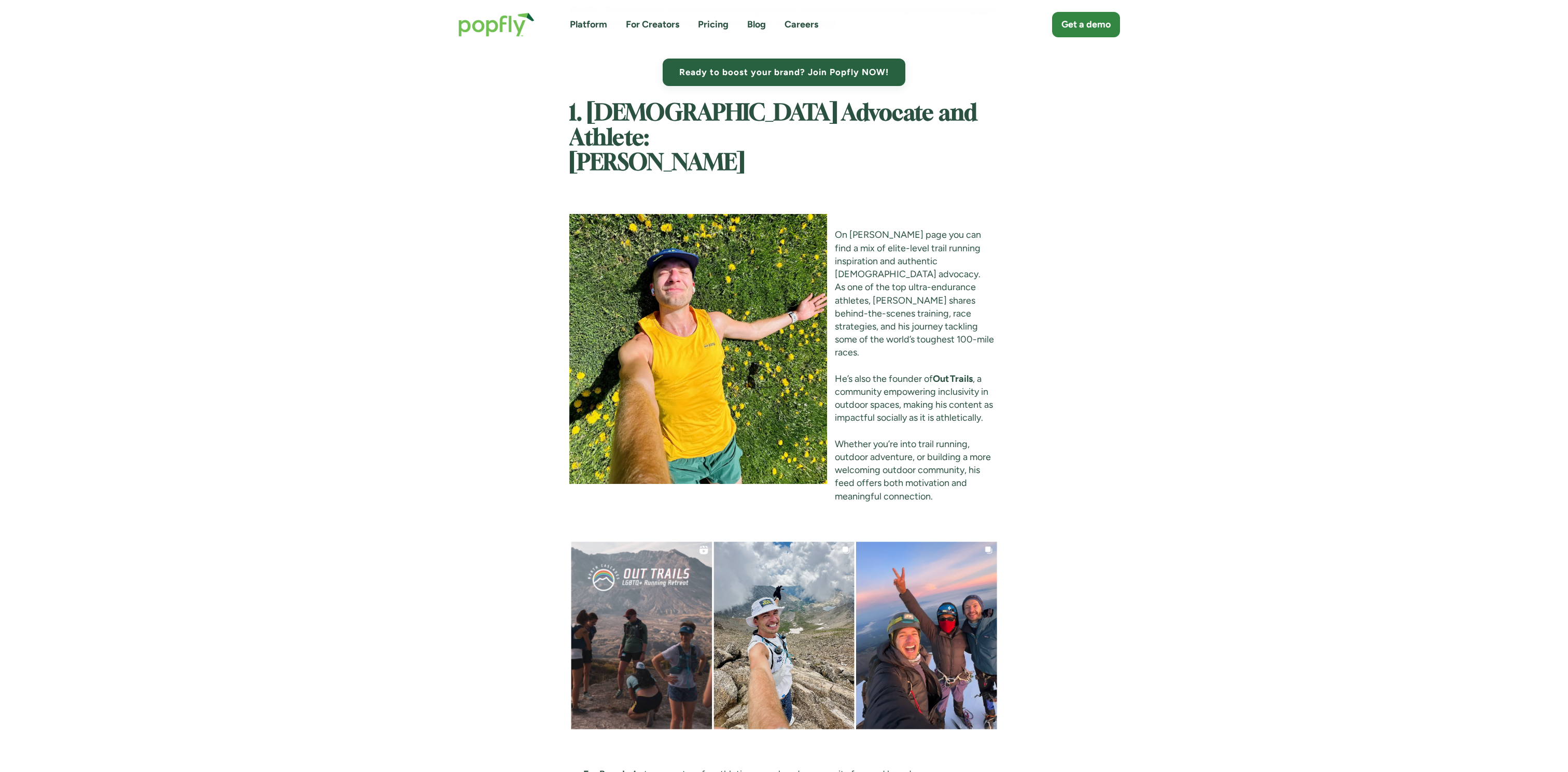
scroll to position [1566, 0]
